Goal: Navigation & Orientation: Understand site structure

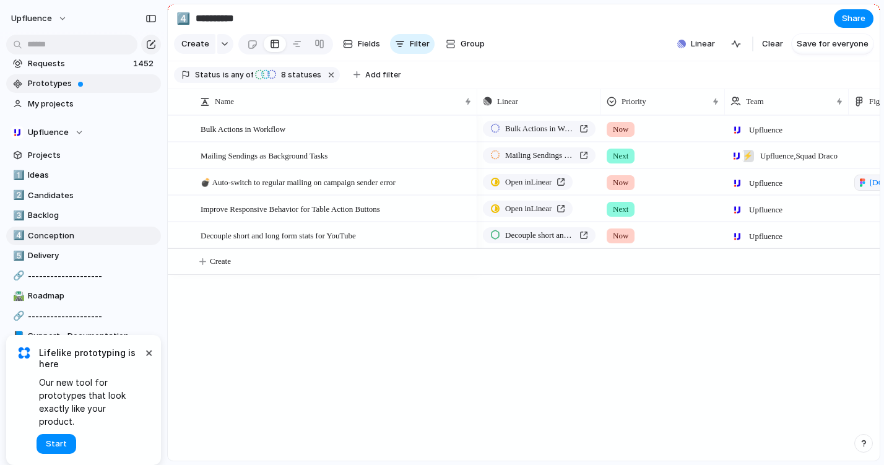
scroll to position [65, 0]
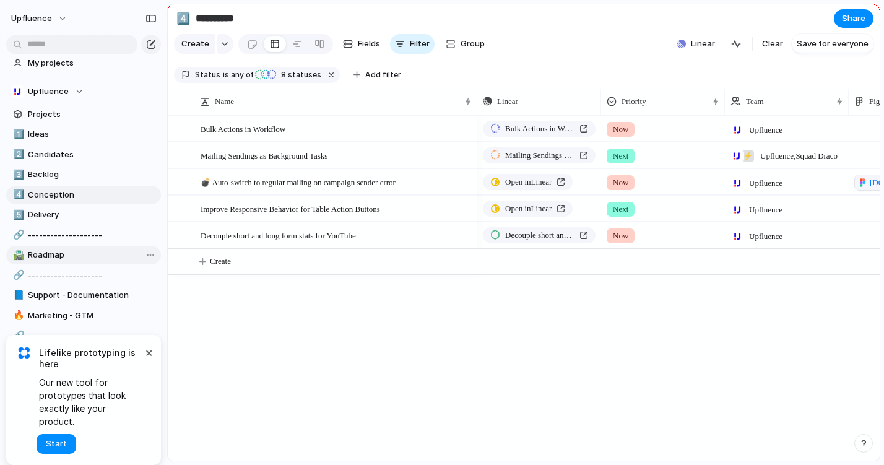
click at [72, 254] on span "Roadmap" at bounding box center [92, 255] width 129 height 12
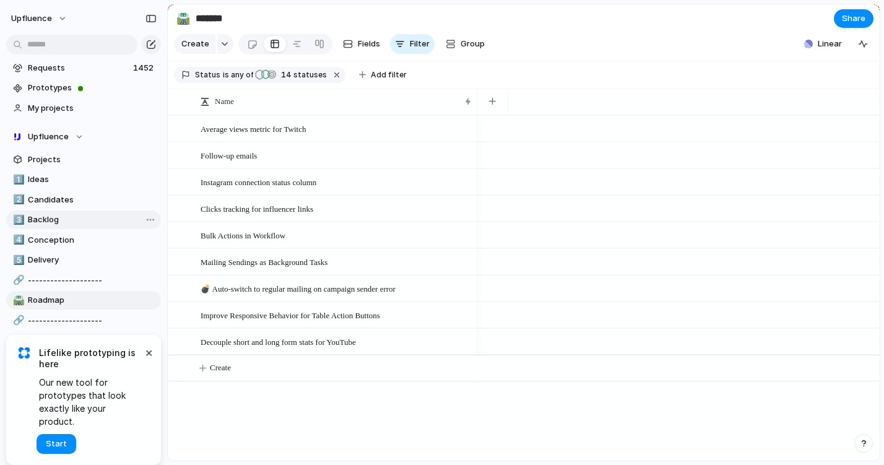
scroll to position [18, 0]
click at [84, 96] on link "Prototypes" at bounding box center [83, 89] width 155 height 19
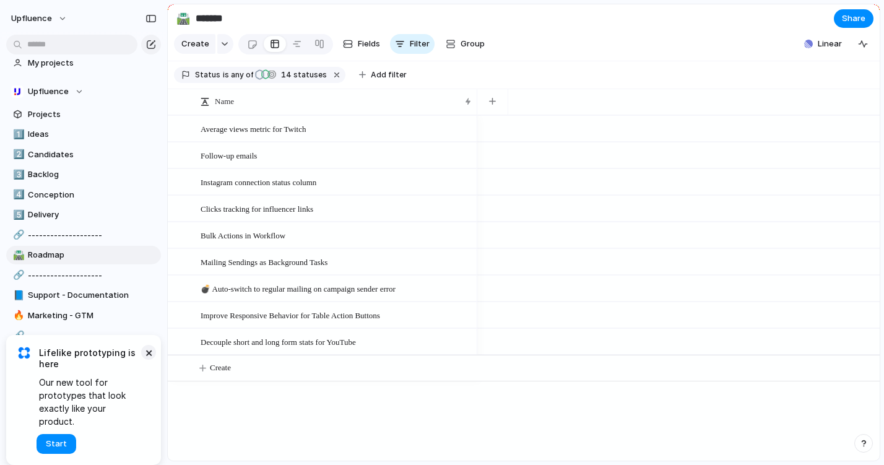
click at [148, 360] on button "×" at bounding box center [148, 352] width 15 height 15
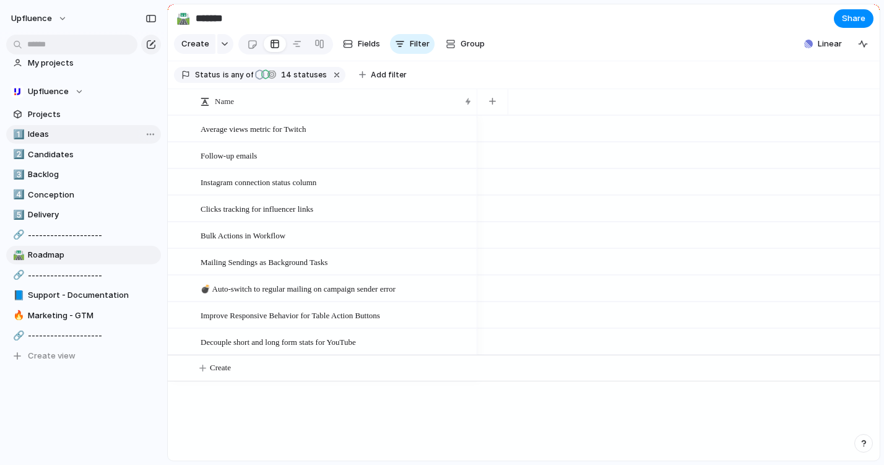
scroll to position [0, 0]
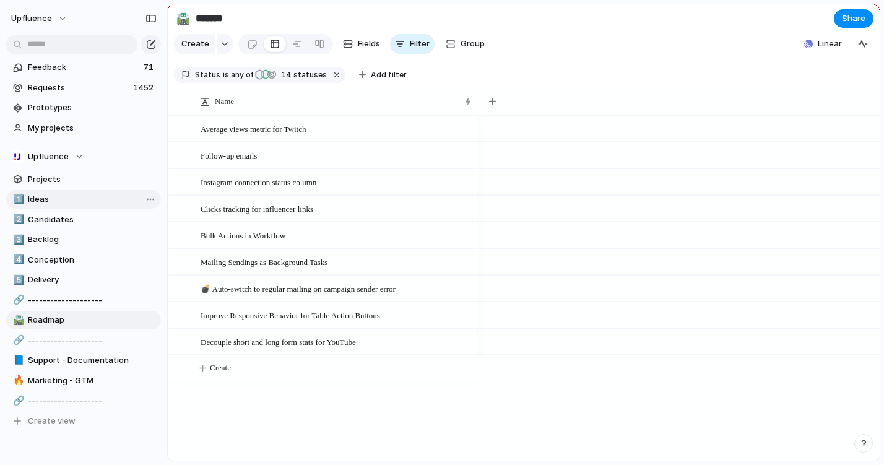
click at [69, 194] on span "Ideas" at bounding box center [92, 199] width 129 height 12
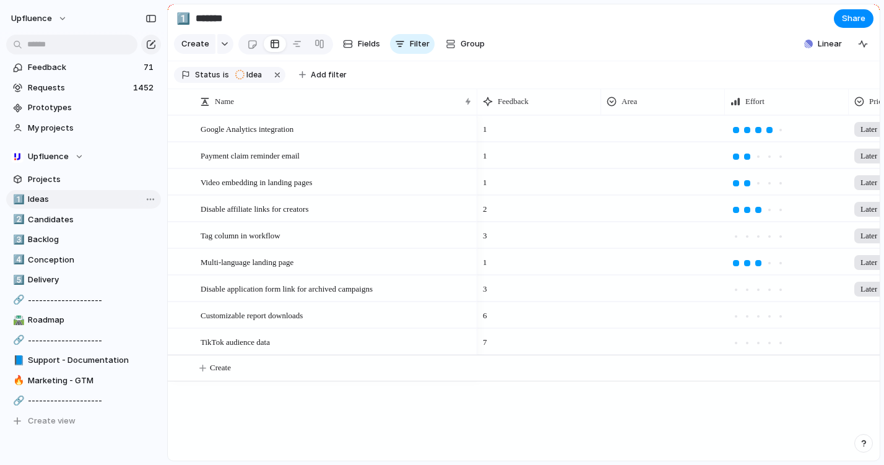
type input "*****"
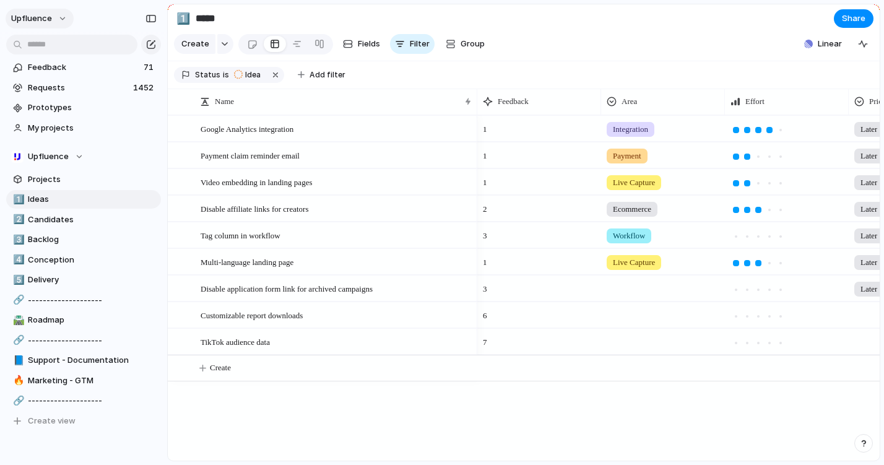
click at [45, 19] on span "Upfluence" at bounding box center [31, 18] width 41 height 12
click at [50, 46] on span "Settings" at bounding box center [45, 46] width 34 height 12
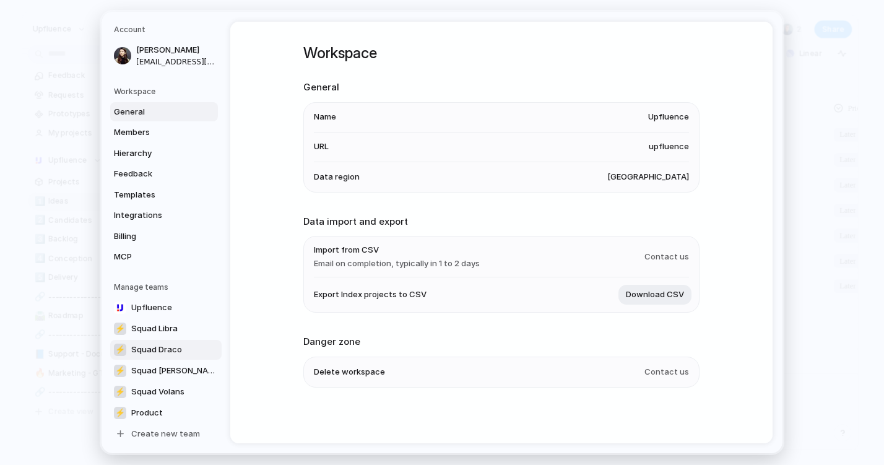
scroll to position [2, 0]
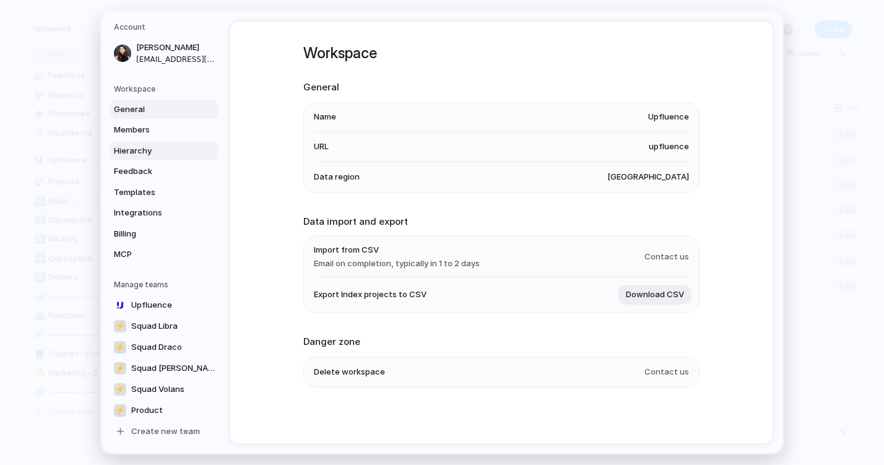
click at [134, 152] on span "Hierarchy" at bounding box center [153, 150] width 79 height 12
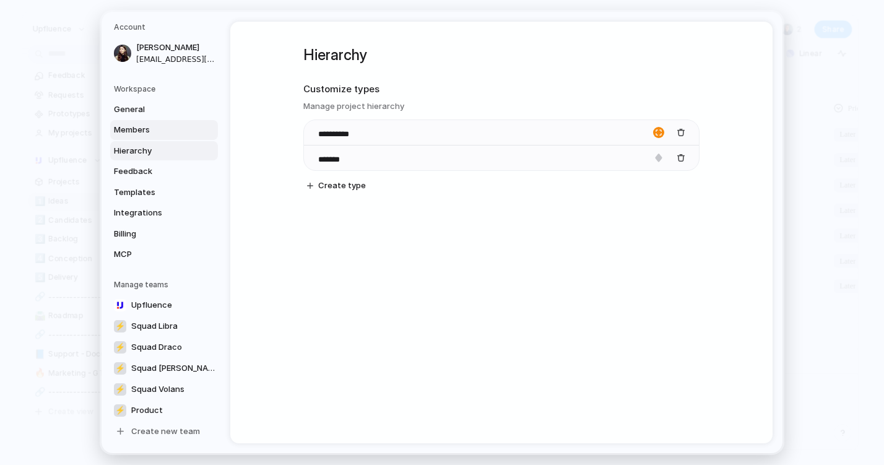
click at [141, 139] on link "Members" at bounding box center [164, 130] width 108 height 20
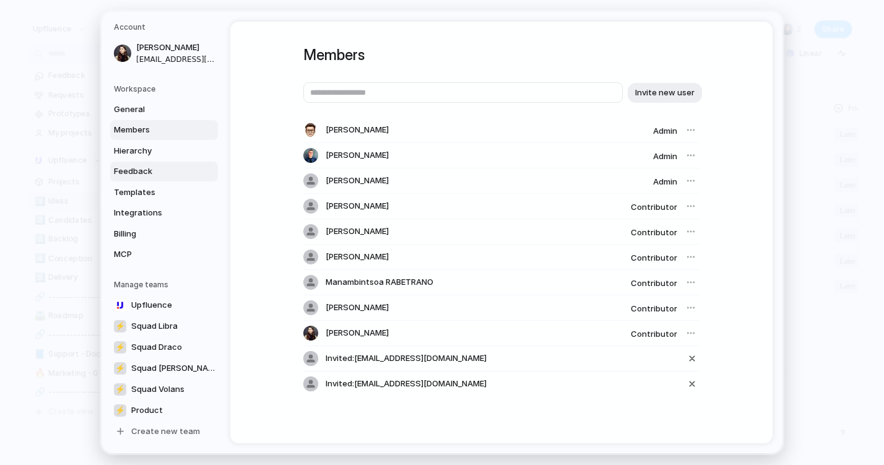
click at [143, 170] on span "Feedback" at bounding box center [153, 171] width 79 height 12
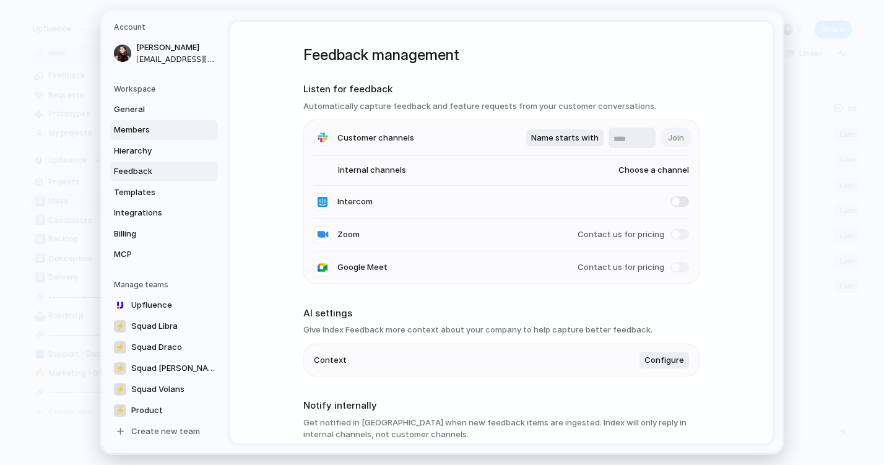
click at [148, 127] on span "Members" at bounding box center [153, 130] width 79 height 12
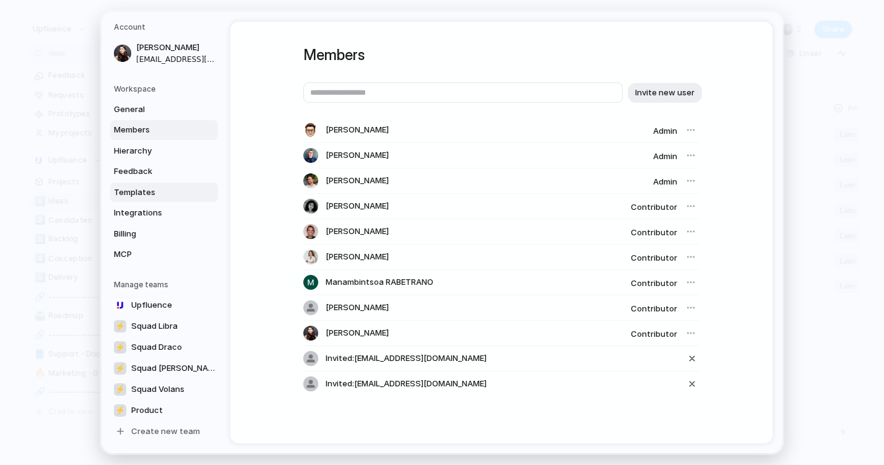
click at [158, 187] on span "Templates" at bounding box center [153, 192] width 79 height 12
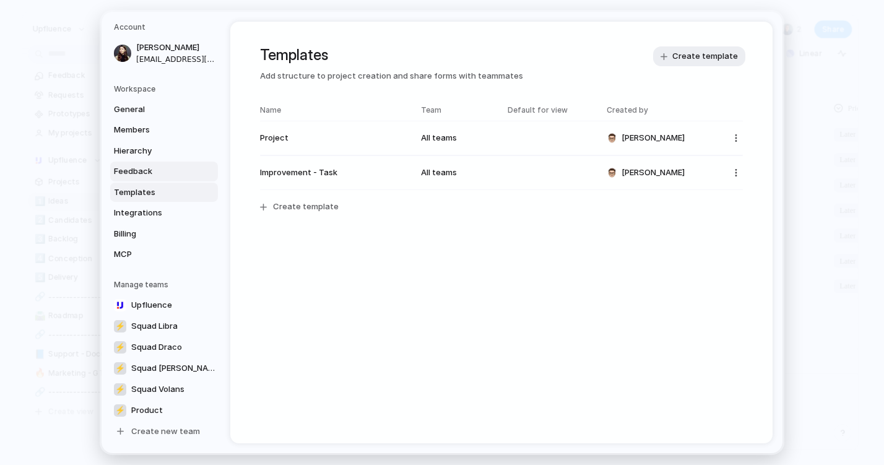
click at [168, 165] on link "Feedback" at bounding box center [164, 172] width 108 height 20
